Goal: Information Seeking & Learning: Learn about a topic

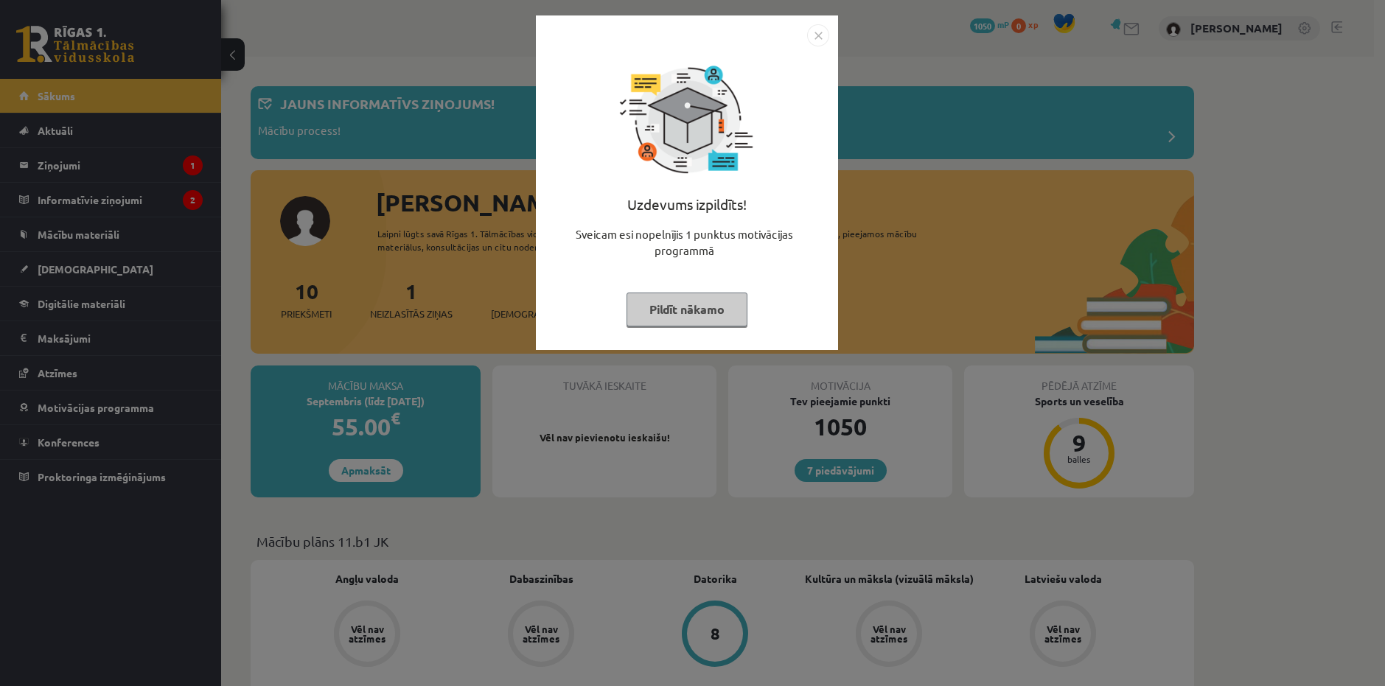
click at [689, 313] on button "Pildīt nākamo" at bounding box center [687, 310] width 121 height 34
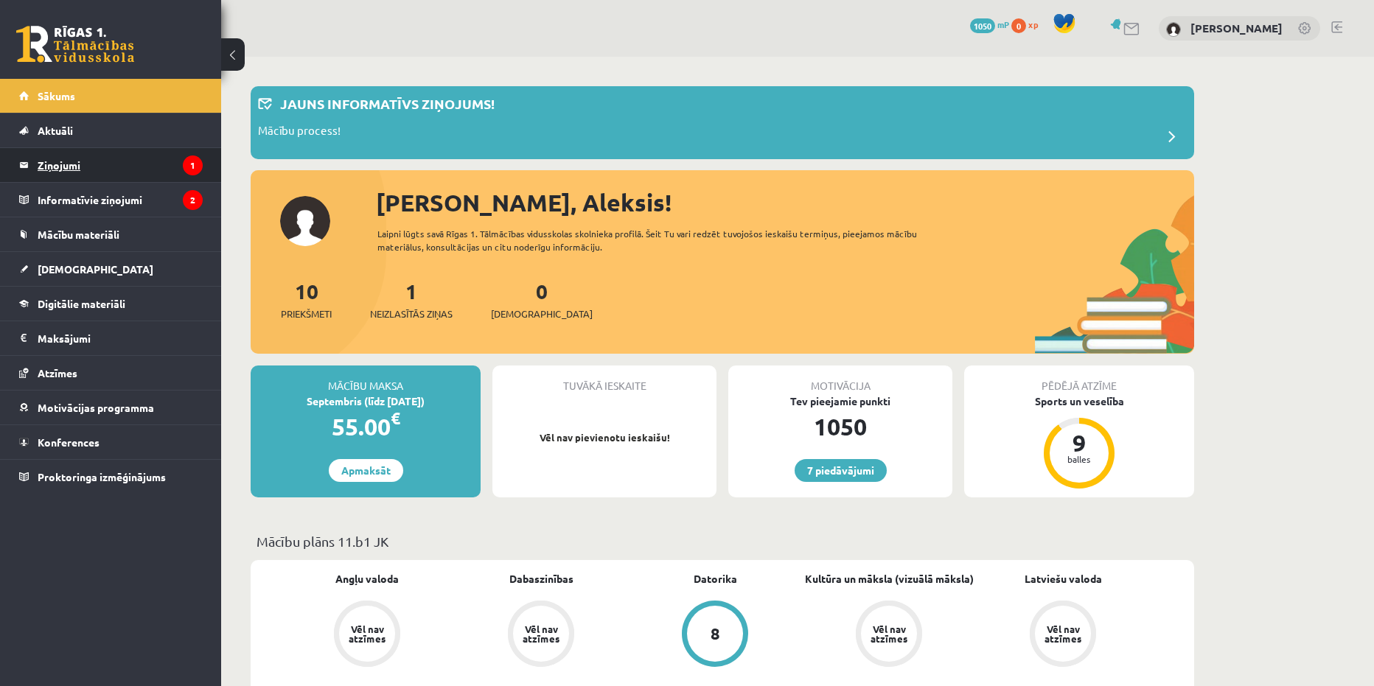
click at [74, 160] on legend "Ziņojumi 1" at bounding box center [120, 165] width 165 height 34
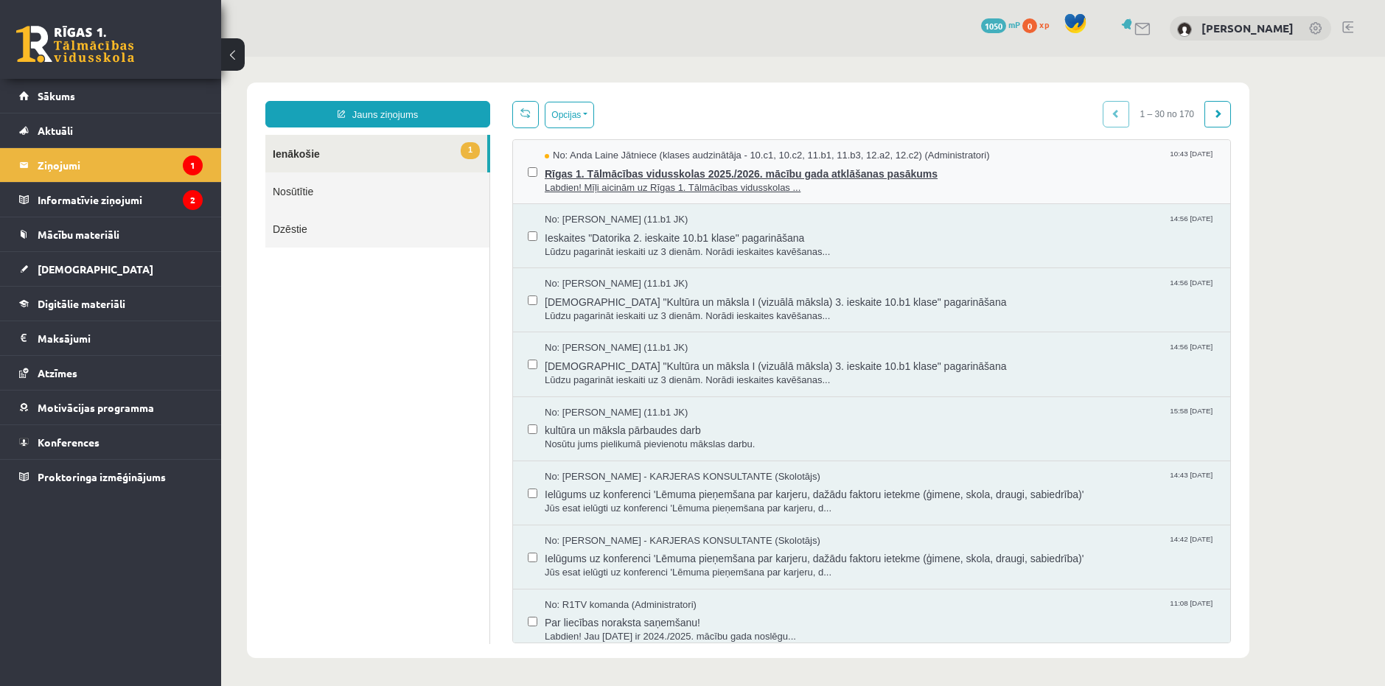
click at [579, 173] on span "Rīgas 1. Tālmācības vidusskolas 2025./2026. mācību gada atklāšanas pasākums" at bounding box center [880, 172] width 671 height 18
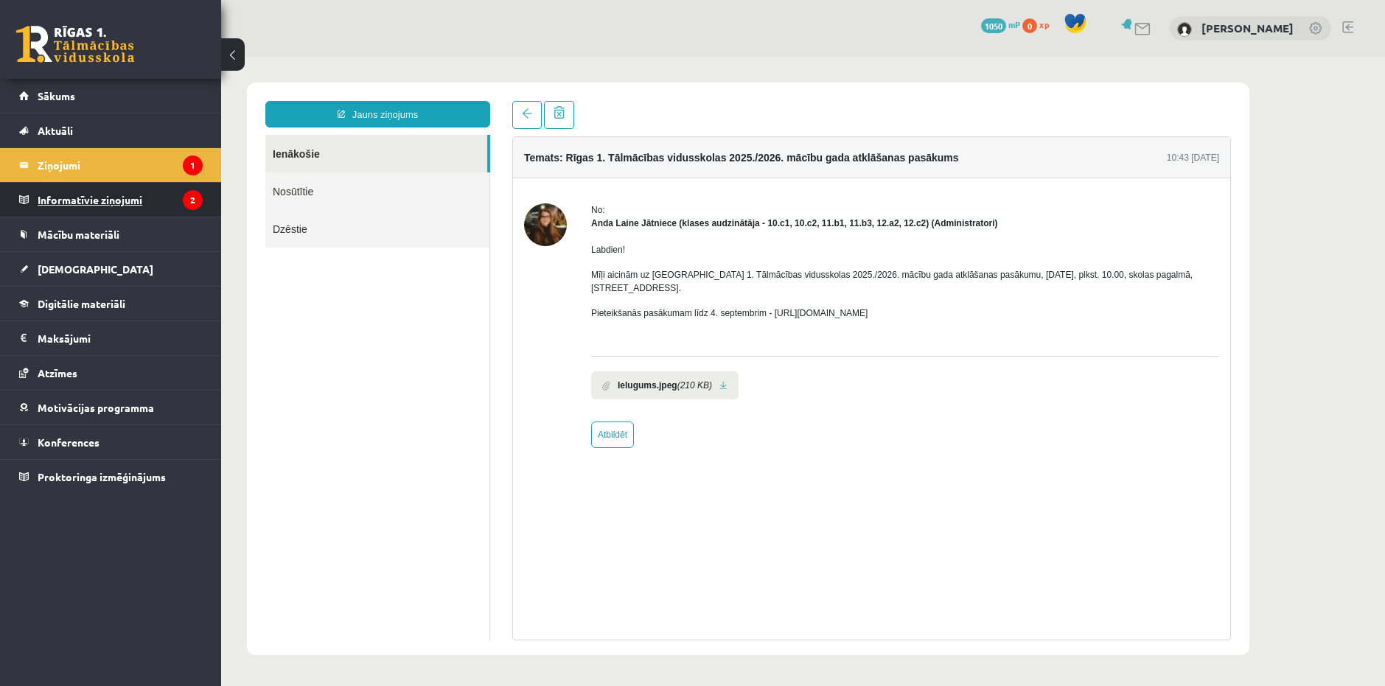
click at [97, 203] on legend "Informatīvie ziņojumi 2" at bounding box center [120, 200] width 165 height 34
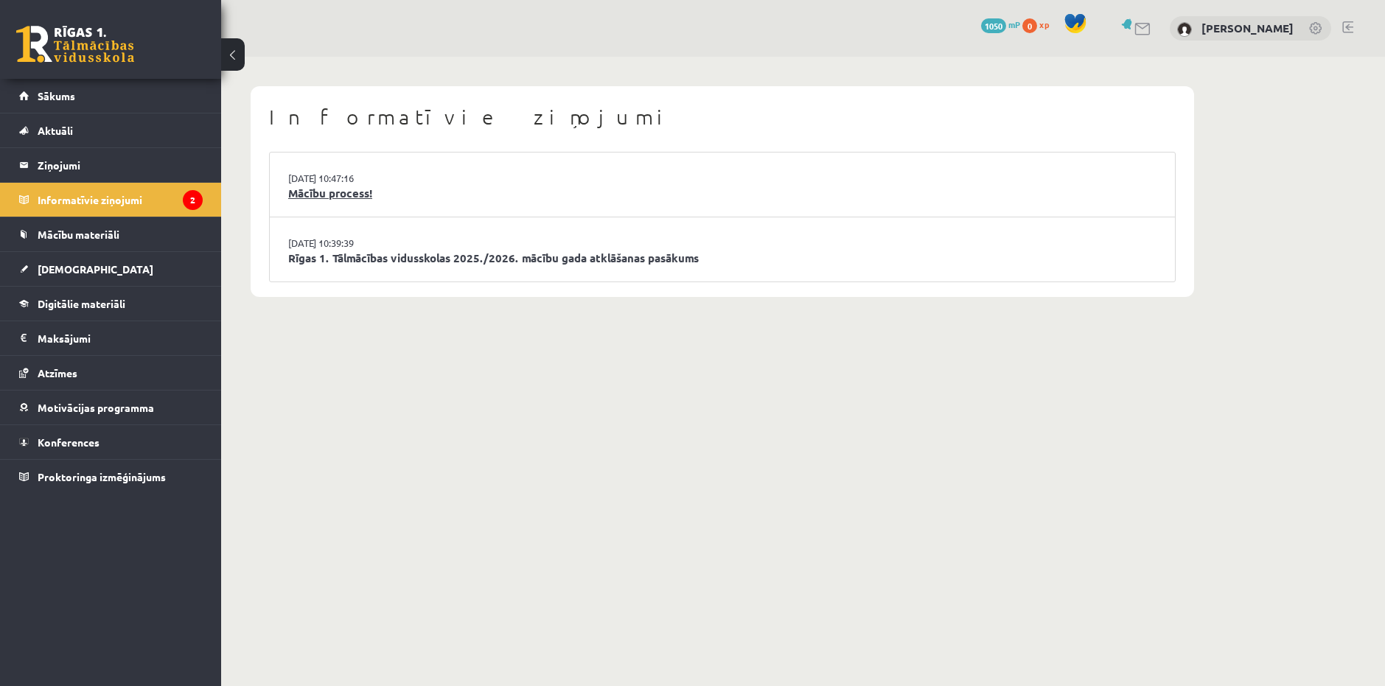
click at [358, 191] on link "Mācību process!" at bounding box center [722, 193] width 868 height 17
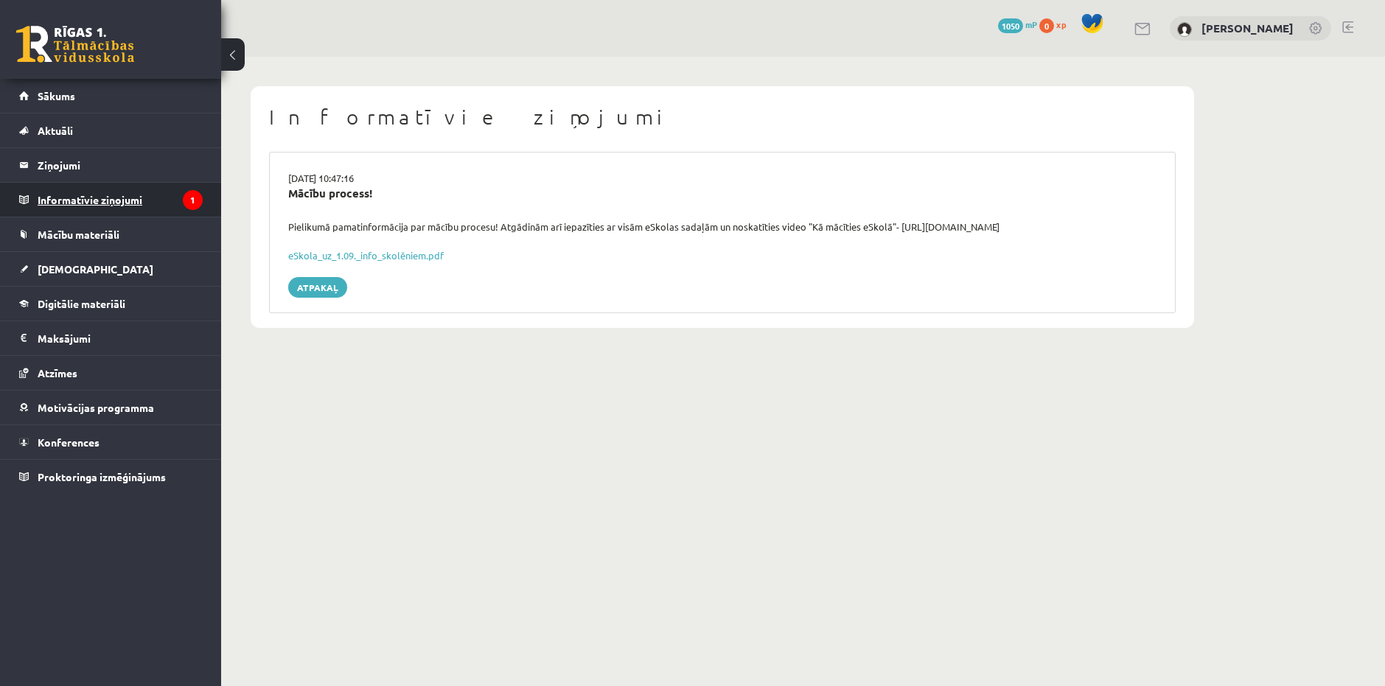
click at [118, 201] on legend "Informatīvie ziņojumi 1" at bounding box center [120, 200] width 165 height 34
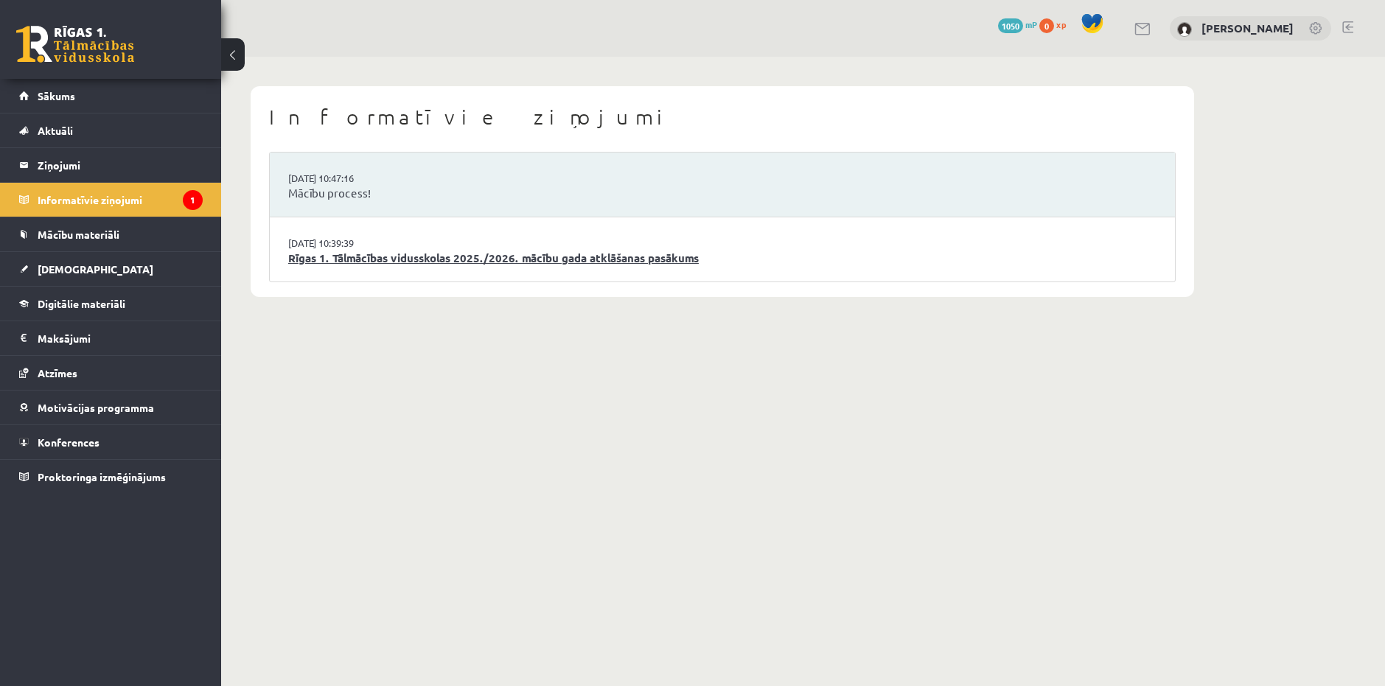
click at [439, 257] on link "Rīgas 1. Tālmācības vidusskolas 2025./2026. mācību gada atklāšanas pasākums" at bounding box center [722, 258] width 868 height 17
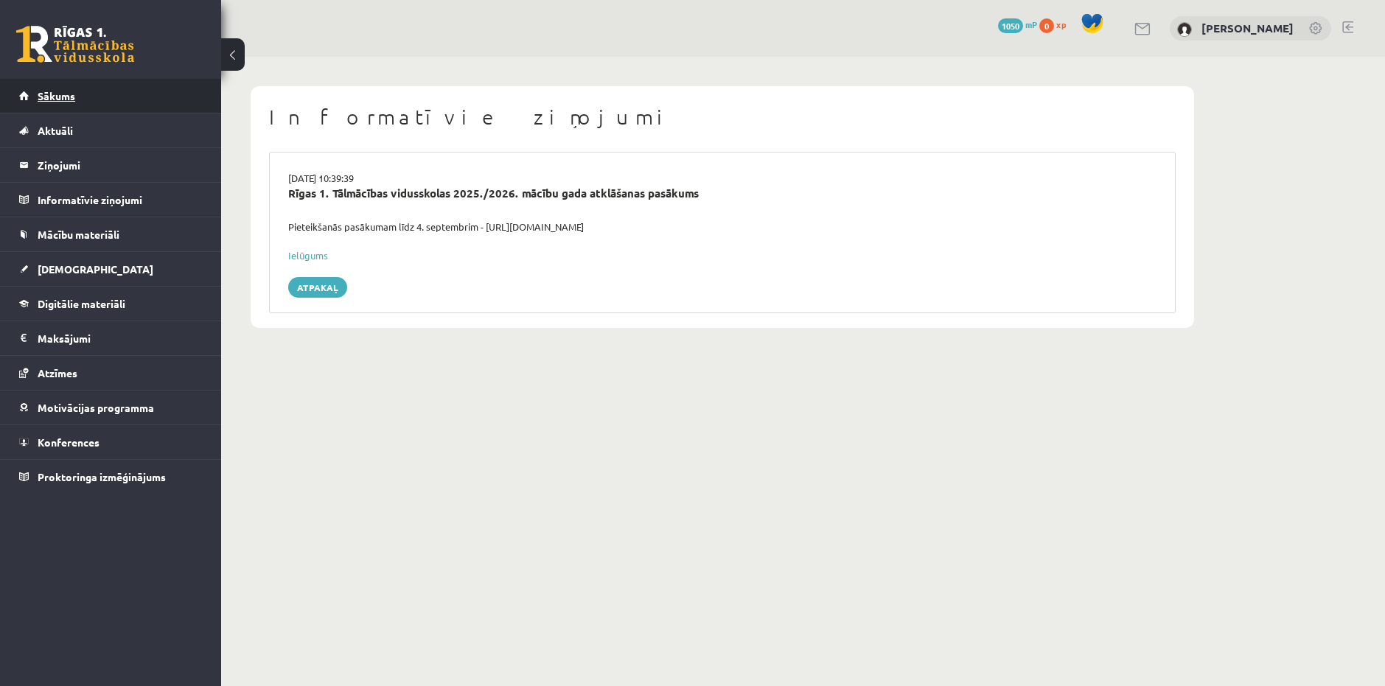
click at [60, 109] on link "Sākums" at bounding box center [111, 96] width 184 height 34
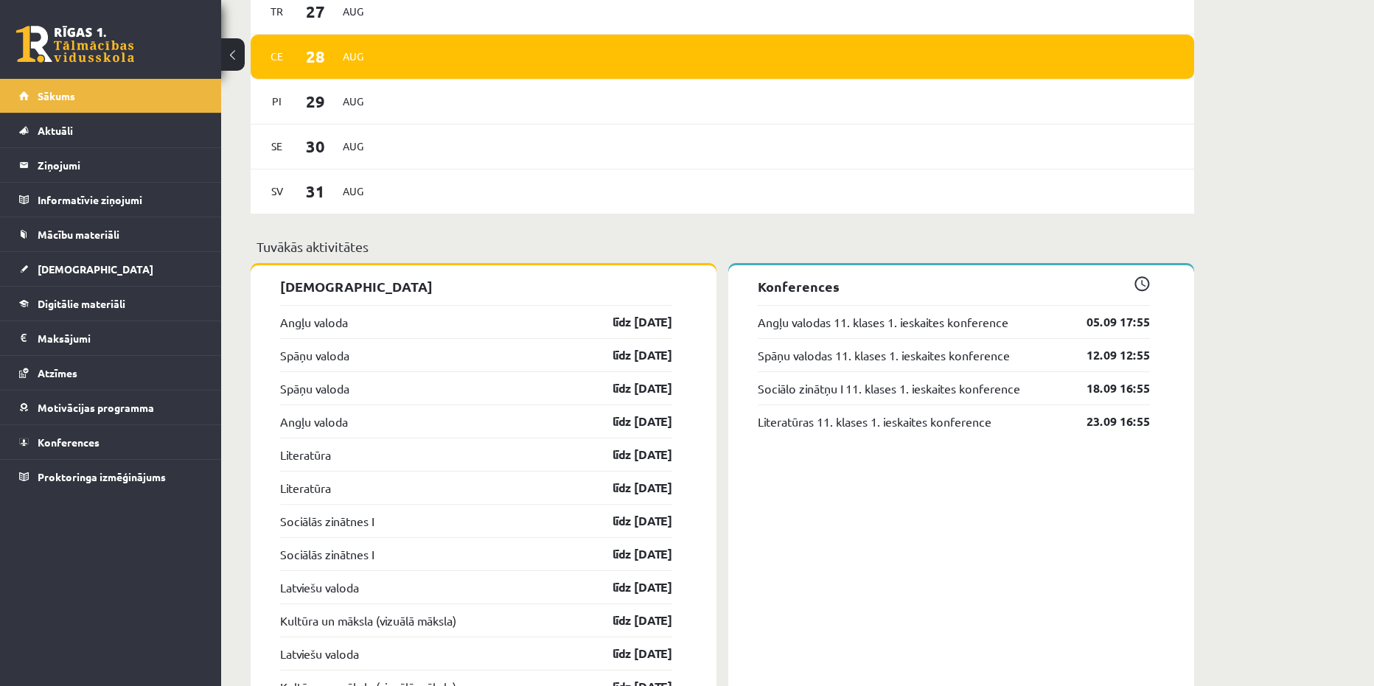
scroll to position [1032, 0]
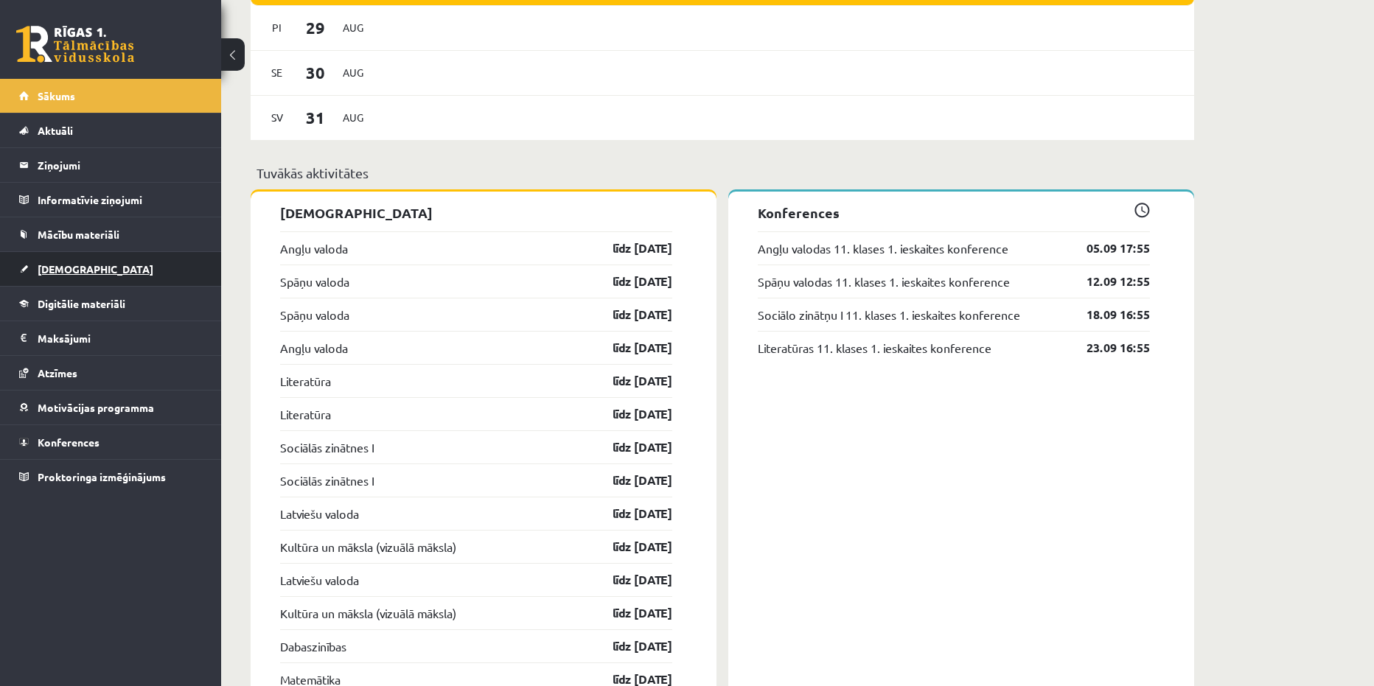
click at [144, 275] on link "[DEMOGRAPHIC_DATA]" at bounding box center [111, 269] width 184 height 34
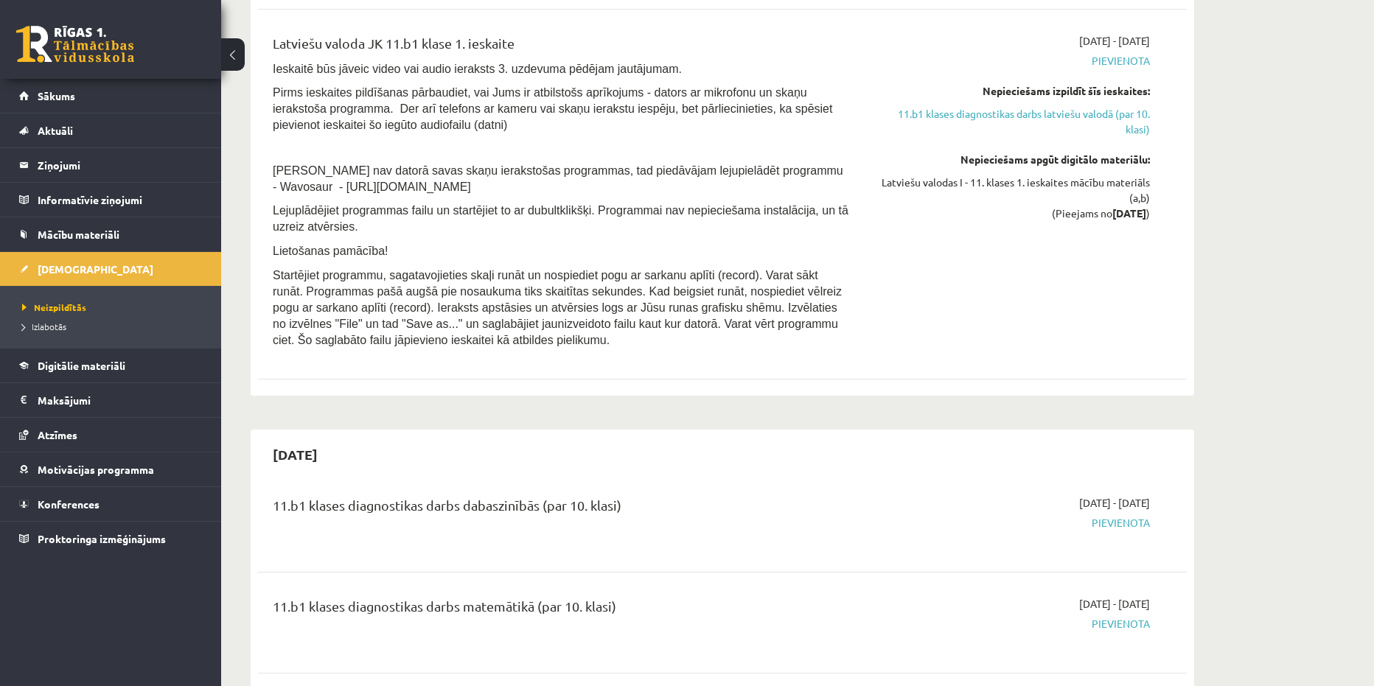
scroll to position [2359, 0]
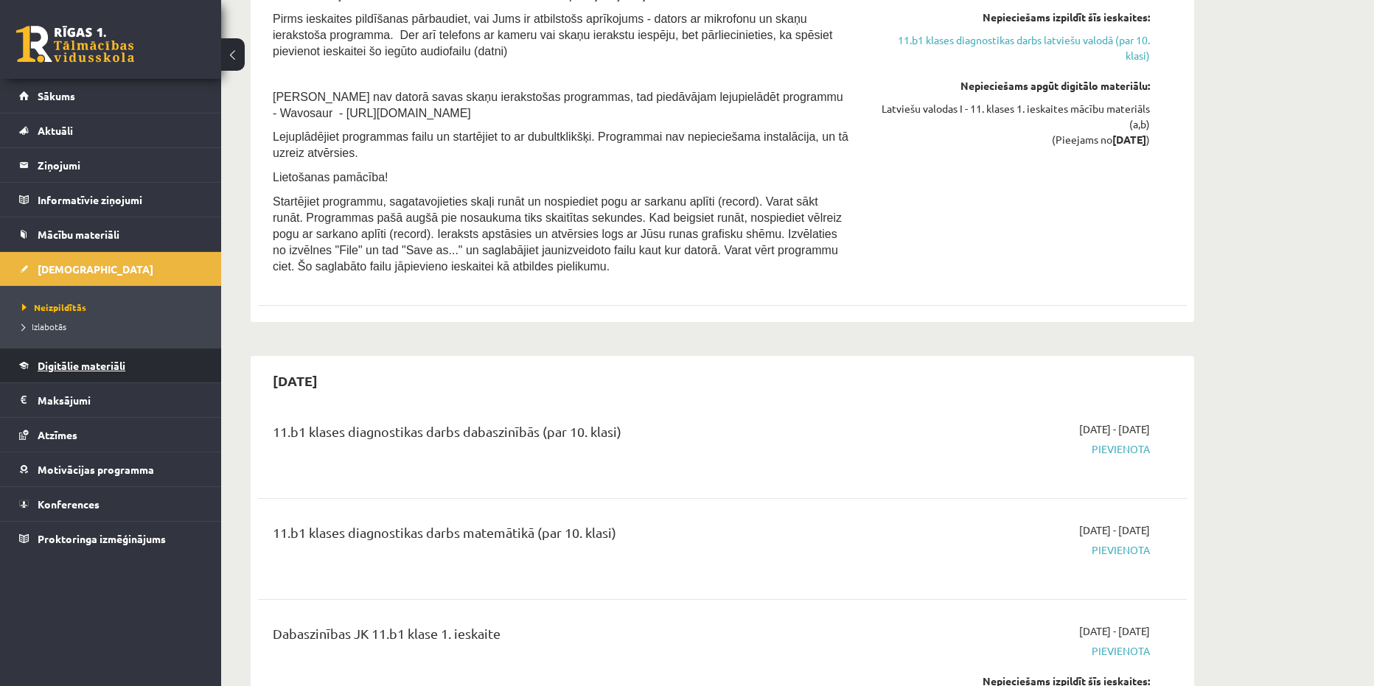
click at [87, 366] on span "Digitālie materiāli" at bounding box center [82, 365] width 88 height 13
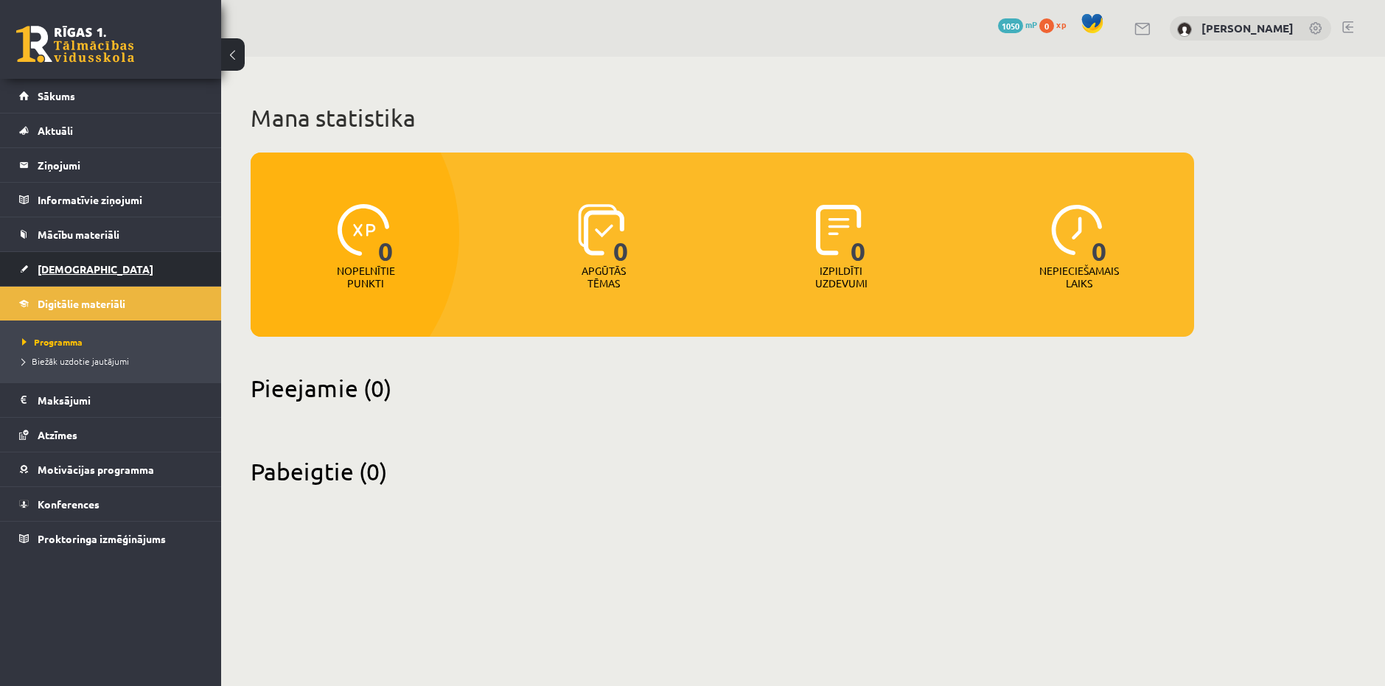
click at [91, 272] on link "[DEMOGRAPHIC_DATA]" at bounding box center [111, 269] width 184 height 34
